Goal: Task Accomplishment & Management: Manage account settings

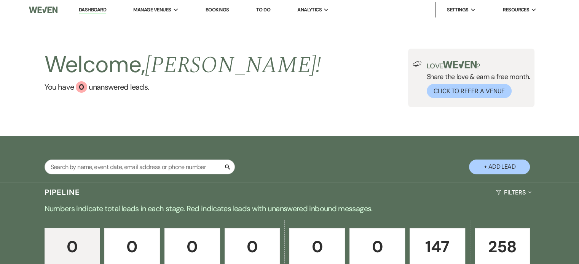
click at [192, 159] on div "Search + Add Lead" at bounding box center [290, 160] width 548 height 41
click at [192, 166] on input "text" at bounding box center [140, 167] width 190 height 15
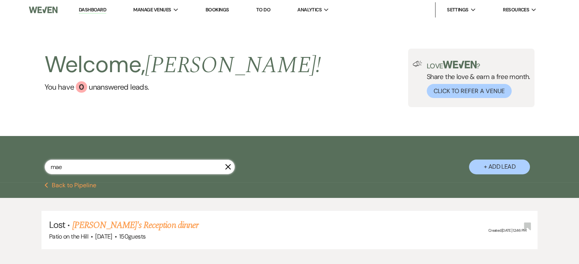
type input "ma"
select select "8"
select select "5"
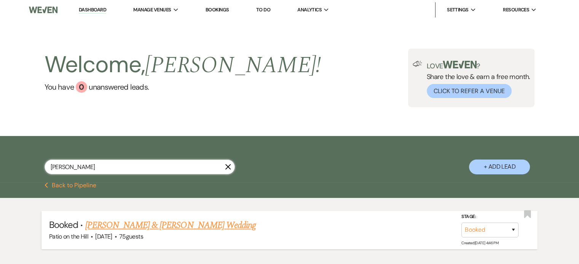
type input "[PERSON_NAME]"
click at [169, 230] on link "[PERSON_NAME] & [PERSON_NAME] Wedding" at bounding box center [170, 226] width 170 height 14
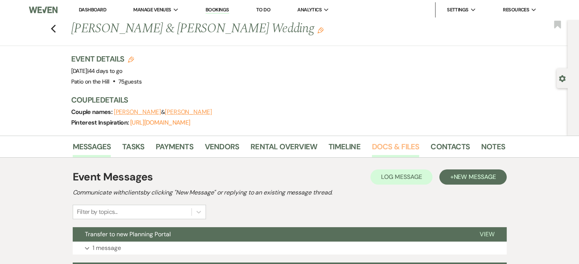
click at [390, 147] on link "Docs & Files" at bounding box center [395, 149] width 47 height 17
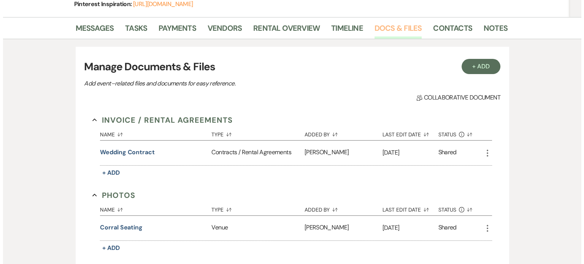
scroll to position [120, 0]
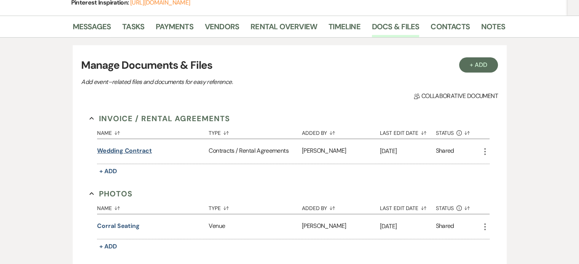
click at [138, 152] on button "Wedding Contract" at bounding box center [124, 150] width 55 height 9
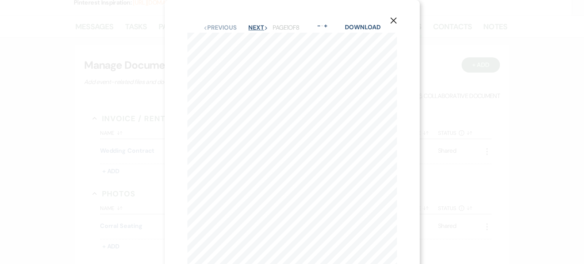
click at [250, 25] on button "Next Next" at bounding box center [258, 28] width 20 height 6
click at [250, 30] on button "Next Next" at bounding box center [258, 28] width 20 height 6
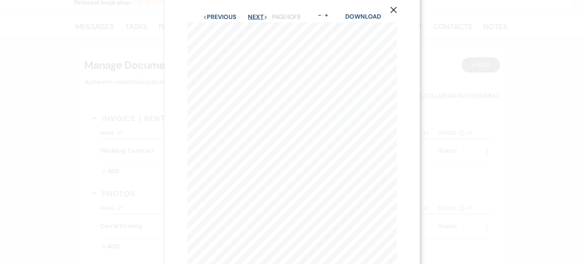
scroll to position [3, 0]
click at [251, 27] on button "Next Next" at bounding box center [258, 25] width 20 height 6
click at [251, 27] on button "Next Next" at bounding box center [258, 28] width 20 height 6
click at [254, 26] on button "Next Next" at bounding box center [258, 28] width 20 height 6
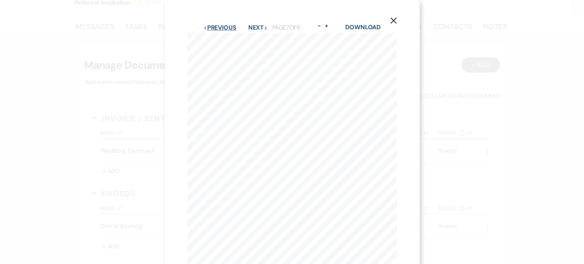
click at [215, 25] on button "Previous Previous" at bounding box center [220, 28] width 33 height 6
click at [215, 25] on button "Previous Previous" at bounding box center [219, 28] width 33 height 6
click at [212, 30] on button "Previous Previous" at bounding box center [219, 28] width 33 height 6
